Goal: Task Accomplishment & Management: Manage account settings

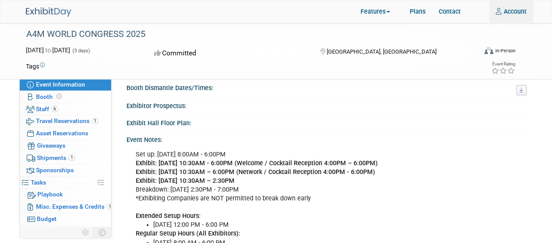
scroll to position [132, 0]
click at [258, 54] on div "Committed" at bounding box center [228, 53] width 155 height 15
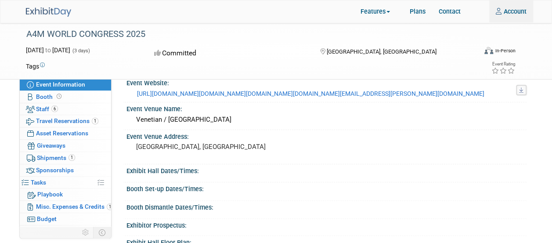
scroll to position [0, 0]
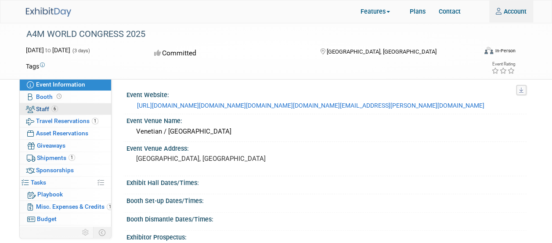
click at [61, 109] on link "6 Staff 6" at bounding box center [65, 109] width 91 height 12
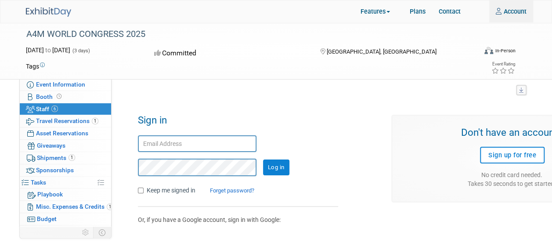
click at [176, 136] on input "text" at bounding box center [197, 143] width 119 height 17
type input "[PERSON_NAME][EMAIL_ADDRESS][DOMAIN_NAME]"
click at [263, 159] on input "Log in" at bounding box center [276, 167] width 26 height 16
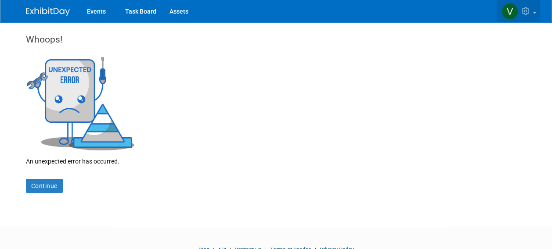
click at [500, 13] on link at bounding box center [518, 11] width 43 height 22
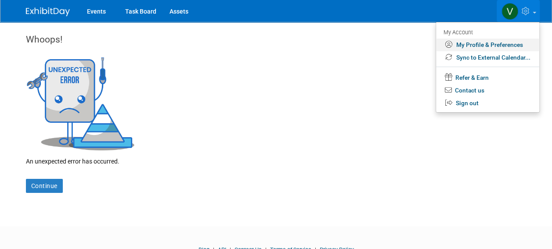
click at [479, 46] on link "My Profile & Preferences" at bounding box center [487, 45] width 103 height 13
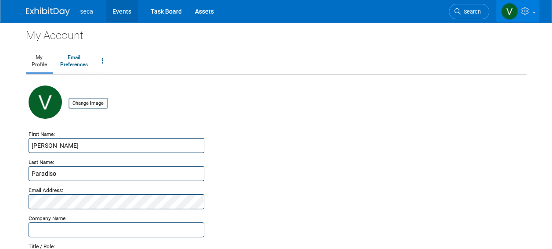
click at [119, 18] on link "Events" at bounding box center [122, 11] width 32 height 22
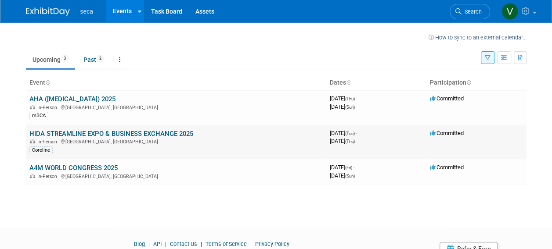
click at [84, 135] on link "HIDA STREAMLINE EXPO & BUSINESS EXCHANGE 2025" at bounding box center [111, 134] width 164 height 8
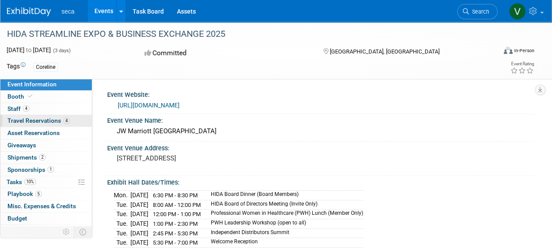
click at [41, 125] on link "4 Travel Reservations 4" at bounding box center [45, 121] width 91 height 12
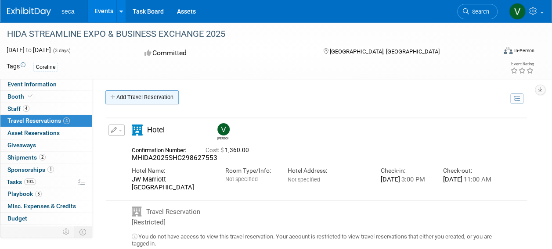
click at [160, 102] on link "Add Travel Reservation" at bounding box center [141, 97] width 73 height 14
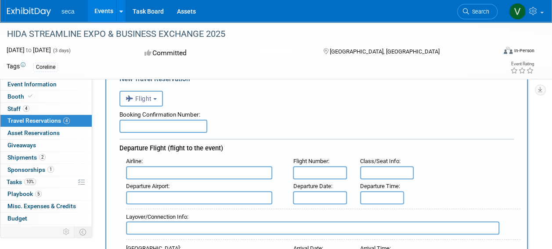
scroll to position [48, 0]
click at [207, 175] on input "text" at bounding box center [199, 172] width 146 height 13
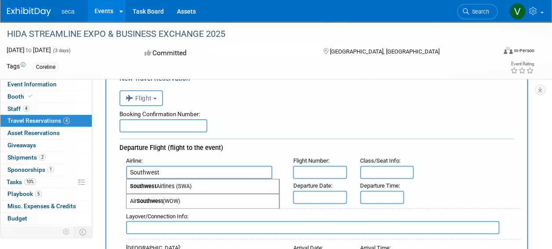
click at [201, 183] on span "Southwest Airlines (SWA)" at bounding box center [202, 187] width 152 height 14
type input "Southwest Airlines (SWA)"
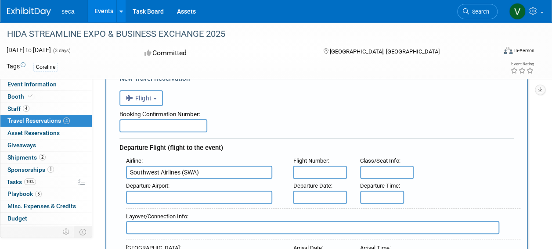
click at [344, 172] on input "text" at bounding box center [320, 172] width 54 height 13
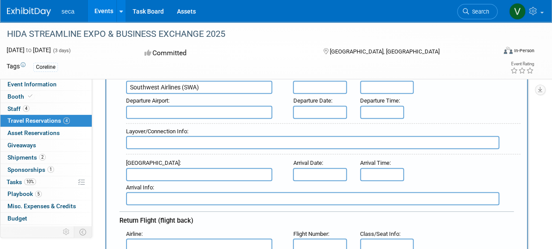
scroll to position [148, 0]
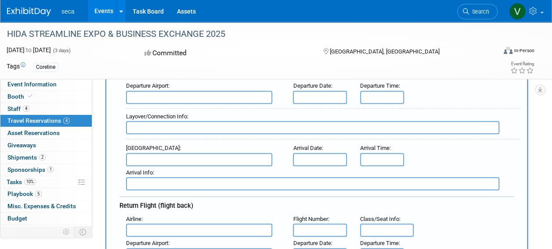
click at [240, 156] on input "text" at bounding box center [199, 159] width 146 height 13
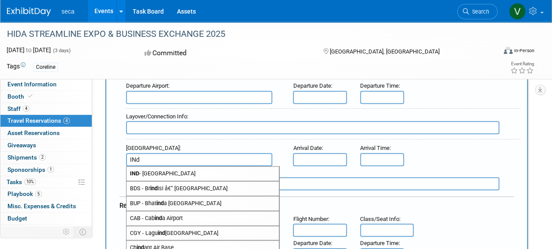
click at [228, 167] on span "IND - [GEOGRAPHIC_DATA]" at bounding box center [202, 174] width 152 height 14
type input "IND - [GEOGRAPHIC_DATA]"
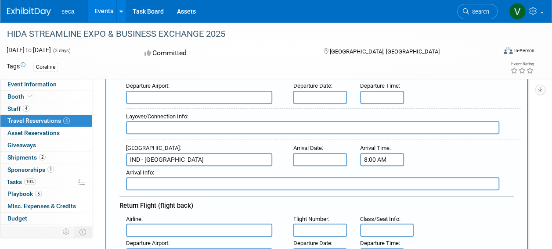
click at [383, 161] on input "8:00 AM" at bounding box center [382, 159] width 44 height 13
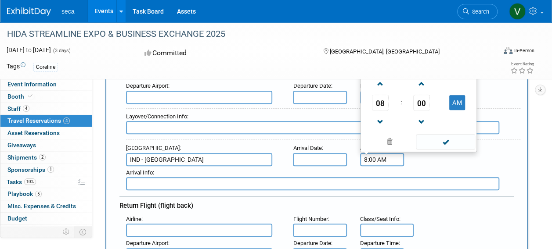
click at [385, 100] on span "08" at bounding box center [380, 103] width 17 height 16
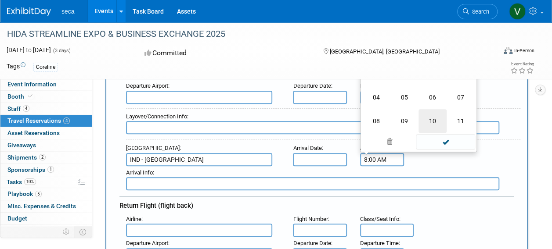
click at [436, 117] on td "10" at bounding box center [432, 121] width 28 height 24
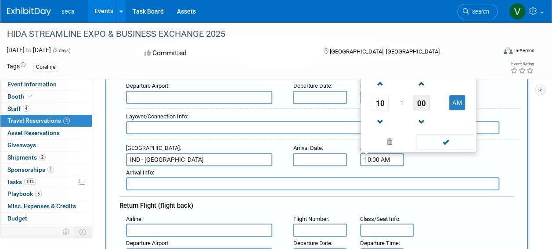
click at [425, 105] on span "00" at bounding box center [421, 103] width 17 height 16
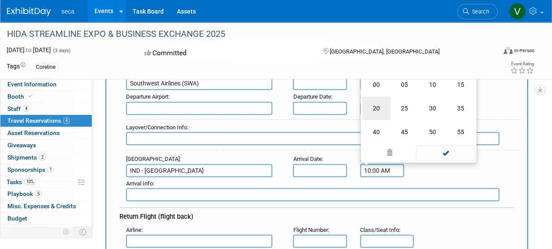
scroll to position [135, 0]
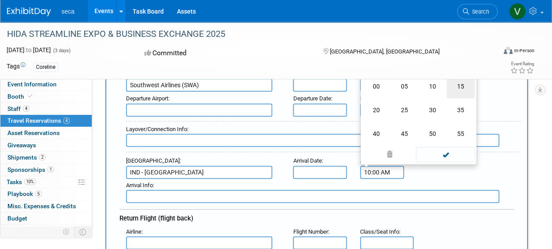
click at [462, 92] on td "15" at bounding box center [461, 87] width 28 height 24
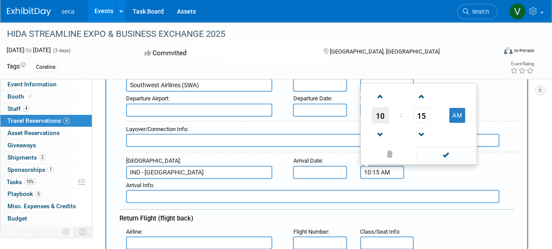
click at [385, 111] on span "10" at bounding box center [380, 116] width 17 height 16
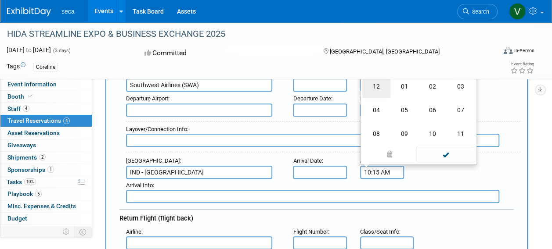
click at [379, 90] on td "12" at bounding box center [376, 87] width 28 height 24
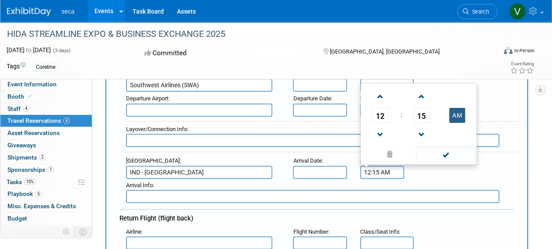
click at [452, 114] on button "AM" at bounding box center [457, 115] width 16 height 15
type input "12:15 PM"
click at [439, 169] on div "Arrival Airport : IND - Indianapolis International Airport Arrival Date : Arriv…" at bounding box center [319, 167] width 401 height 25
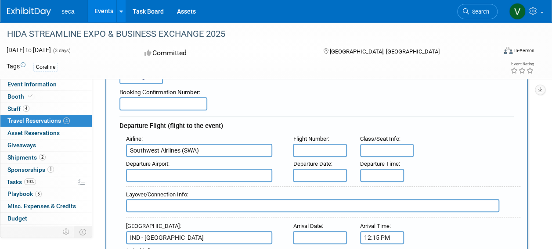
scroll to position [69, 0]
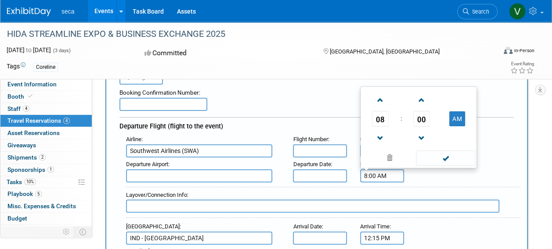
click at [374, 173] on input "8:00 AM" at bounding box center [382, 175] width 44 height 13
click at [387, 120] on span "08" at bounding box center [380, 119] width 17 height 16
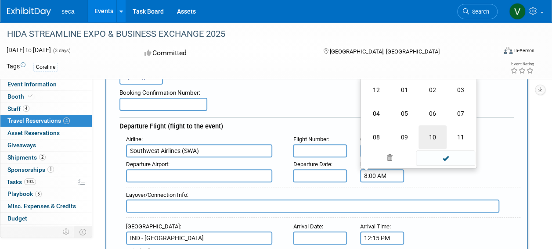
click at [431, 134] on td "10" at bounding box center [432, 138] width 28 height 24
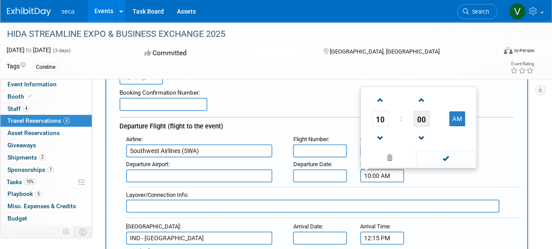
click at [424, 119] on span "00" at bounding box center [421, 119] width 17 height 16
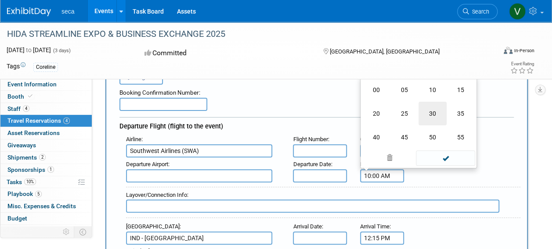
click at [427, 114] on td "30" at bounding box center [432, 114] width 28 height 24
type input "10:30 AM"
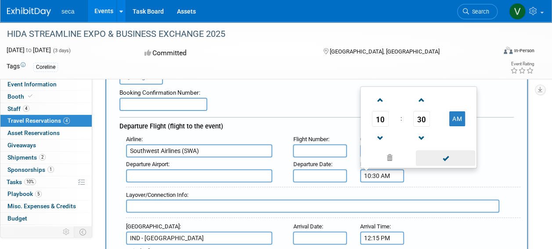
click at [444, 161] on span at bounding box center [445, 158] width 59 height 15
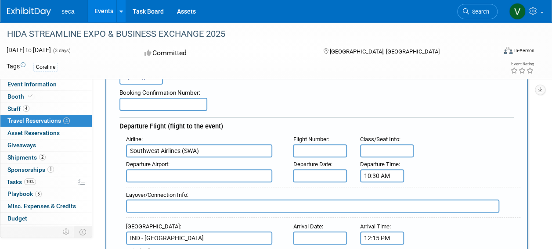
click at [443, 162] on div "Departure Airport : Departure Date : Departure Time : 10:30 AM" at bounding box center [319, 170] width 401 height 25
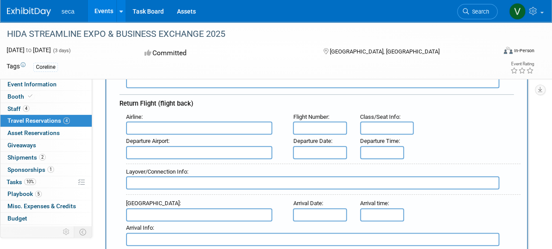
scroll to position [249, 0]
click at [211, 124] on input "text" at bounding box center [199, 129] width 146 height 13
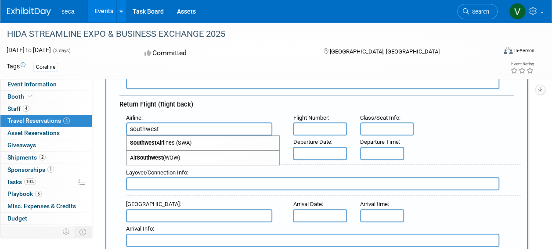
click at [205, 137] on span "Southwest Airlines (SWA)" at bounding box center [202, 143] width 152 height 14
type input "Southwest Airlines (SWA)"
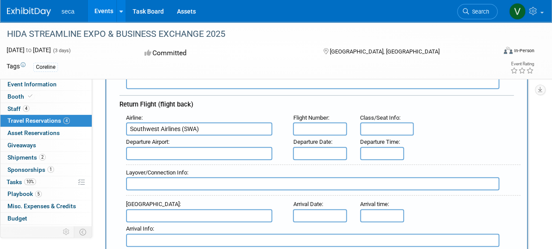
click at [200, 150] on input "text" at bounding box center [199, 153] width 146 height 13
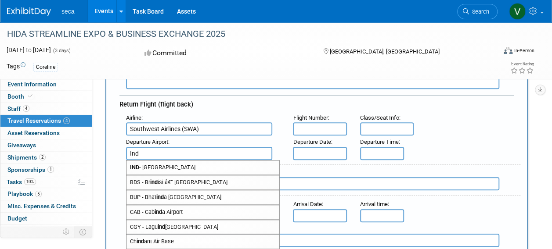
click at [195, 161] on span "IND - Indianapolis International Airport" at bounding box center [202, 168] width 152 height 14
type input "IND - Indianapolis International Airport"
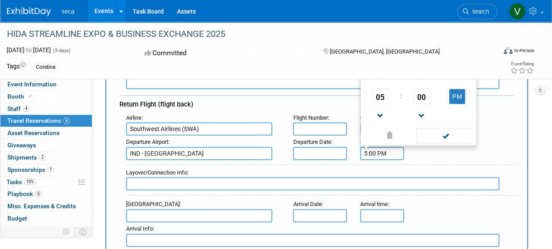
click at [372, 155] on input "5:00 PM" at bounding box center [382, 153] width 44 height 13
type input "5:450 PM"
click at [422, 98] on span "00" at bounding box center [421, 97] width 17 height 16
click at [411, 109] on td "45" at bounding box center [404, 115] width 28 height 24
click at [431, 129] on span at bounding box center [445, 135] width 59 height 15
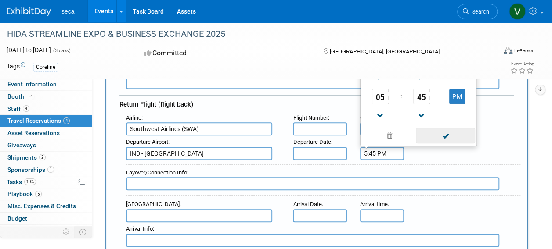
type input "5:45 PM"
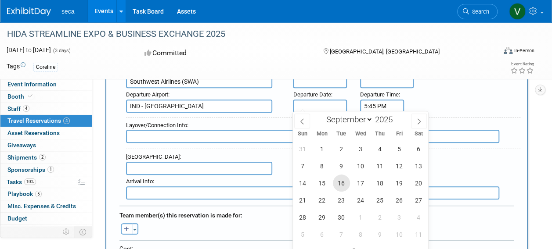
scroll to position [298, 0]
click at [380, 184] on span "18" at bounding box center [379, 182] width 17 height 17
type input "Sep 18, 2025"
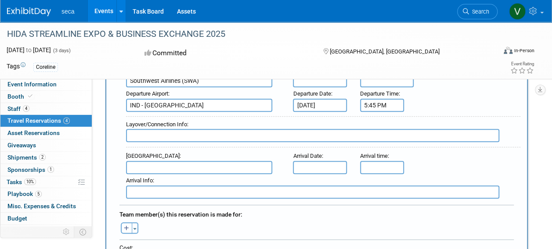
click at [440, 104] on div "Departure Airport : IND - Indianapolis International Airport Departure Date : S…" at bounding box center [319, 99] width 401 height 25
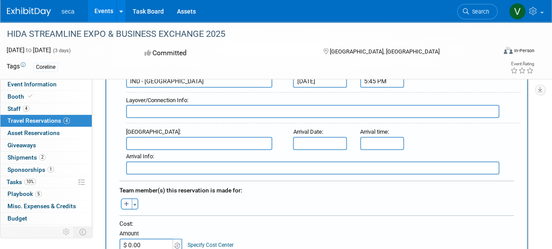
scroll to position [299, 0]
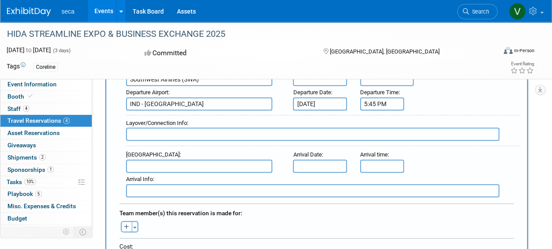
click at [227, 160] on input "text" at bounding box center [199, 166] width 146 height 13
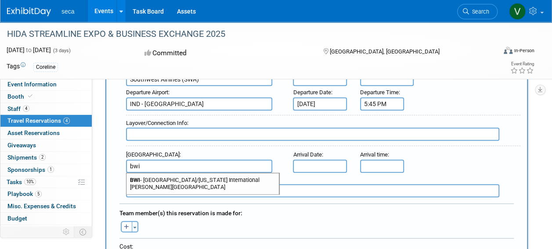
click at [215, 181] on span "BWI - Baltimore/Washington International Thurgood Marshall Airport" at bounding box center [202, 183] width 152 height 21
type input "BWI - Baltimore/Washington International Thurgood Marshall Airport"
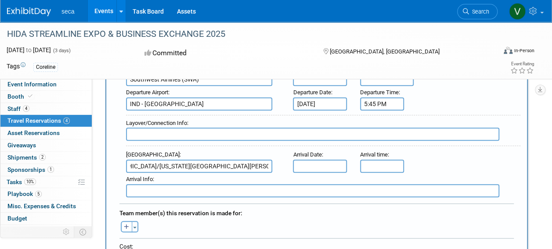
click at [374, 155] on div "Arrival time :" at bounding box center [381, 155] width 42 height 10
click at [373, 160] on input "5:00 PM" at bounding box center [382, 166] width 44 height 13
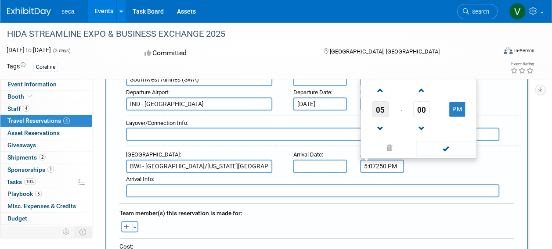
click at [382, 112] on span "05" at bounding box center [380, 109] width 17 height 16
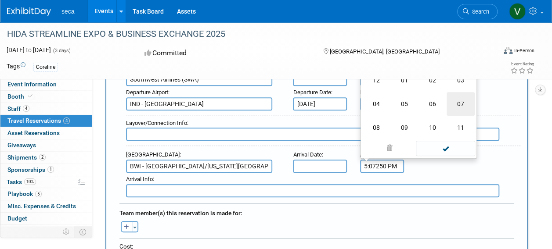
click at [455, 103] on td "07" at bounding box center [461, 104] width 28 height 24
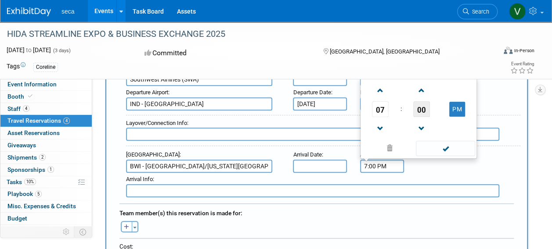
click at [419, 103] on span "00" at bounding box center [421, 109] width 17 height 16
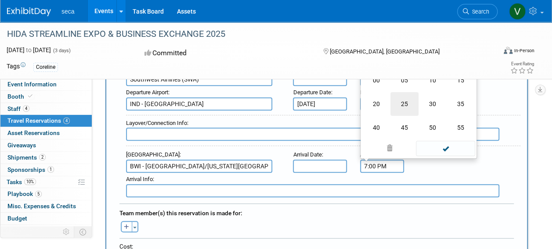
click at [401, 97] on td "25" at bounding box center [404, 104] width 28 height 24
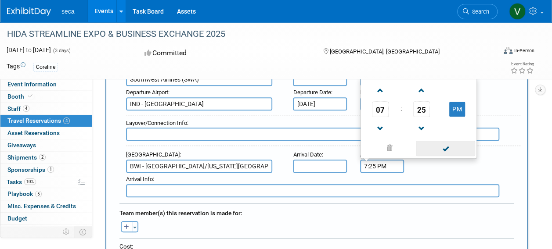
click at [435, 145] on span at bounding box center [445, 148] width 59 height 15
type input "7:25 PM"
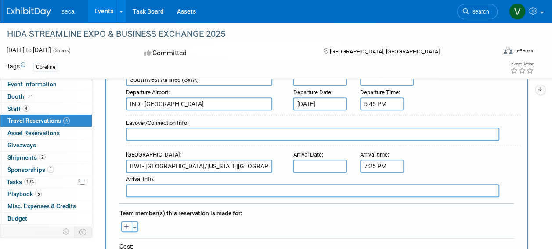
click at [432, 154] on div "Arrival Airport : BWI - Baltimore/Washington International Thurgood Marshall Ai…" at bounding box center [319, 160] width 401 height 25
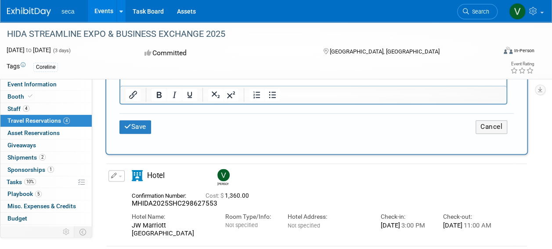
scroll to position [622, 0]
click at [130, 119] on button "Save" at bounding box center [135, 126] width 32 height 14
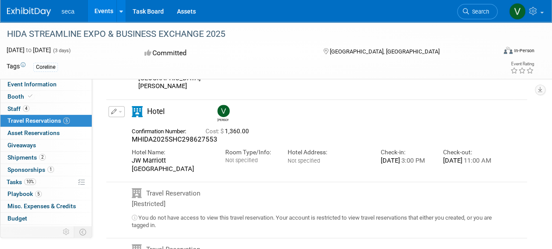
scroll to position [240, 0]
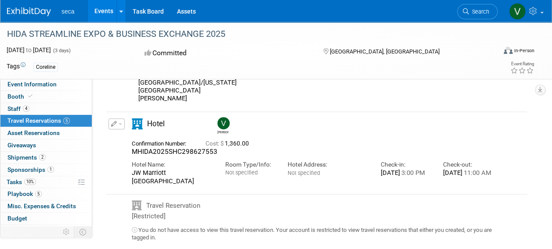
click at [224, 117] on img at bounding box center [223, 123] width 12 height 12
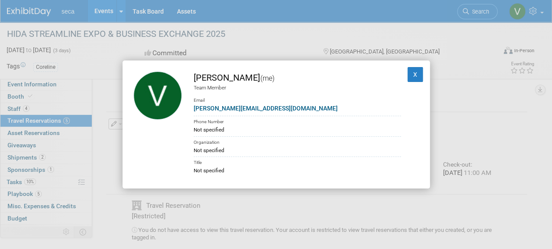
click at [412, 66] on div "Victor Paradiso (me) Team Member Email victor.paradiso@seca.com Phone Number No…" at bounding box center [276, 125] width 307 height 128
click at [408, 76] on button "X" at bounding box center [415, 74] width 16 height 15
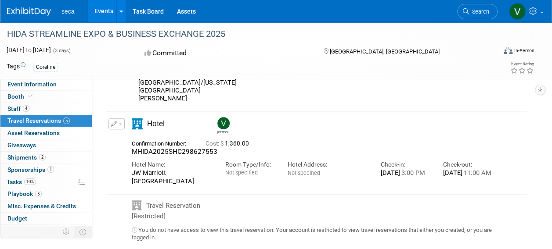
click at [119, 123] on span "button" at bounding box center [121, 124] width 4 height 2
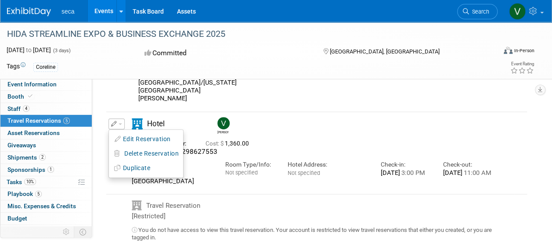
click at [104, 112] on div "Delete Reservation 0.00" at bounding box center [317, 115] width 436 height 492
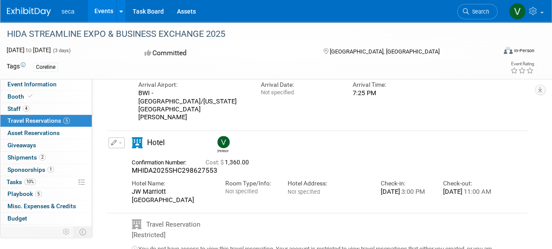
scroll to position [194, 0]
